Goal: Find specific page/section: Find specific page/section

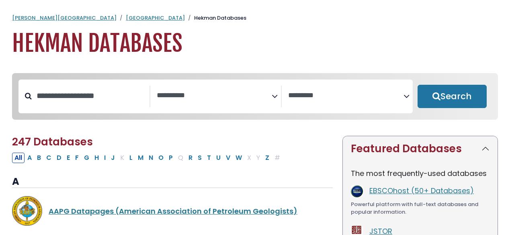
select select "Database Subject Filter"
select select "Database Vendors Filter"
click at [70, 98] on input "Search database by title or keyword" at bounding box center [91, 95] width 118 height 13
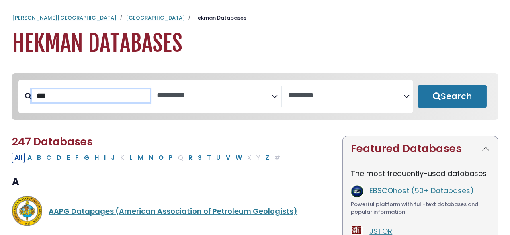
type input "***"
click at [417, 85] on button "Search" at bounding box center [451, 96] width 69 height 23
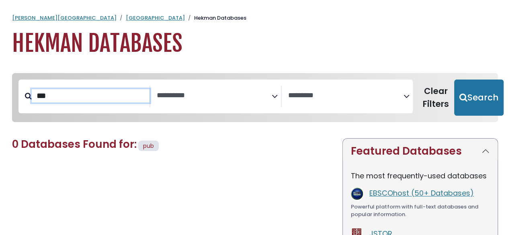
select select "Database Subject Filter"
select select "Database Vendors Filter"
type input "******"
click at [454, 80] on button "Search" at bounding box center [478, 98] width 49 height 36
select select "Database Subject Filter"
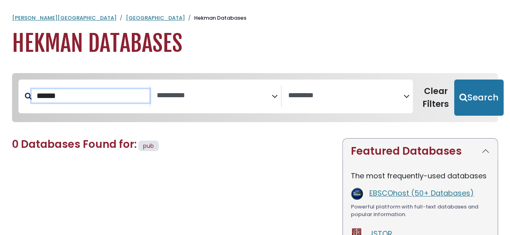
select select "Database Vendors Filter"
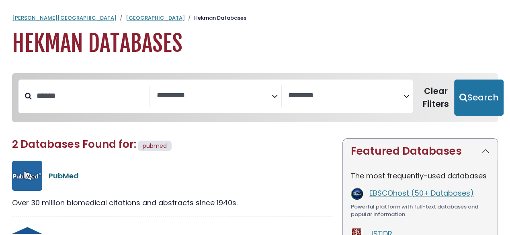
click at [57, 172] on link "PubMed" at bounding box center [64, 176] width 30 height 10
